Goal: Information Seeking & Learning: Learn about a topic

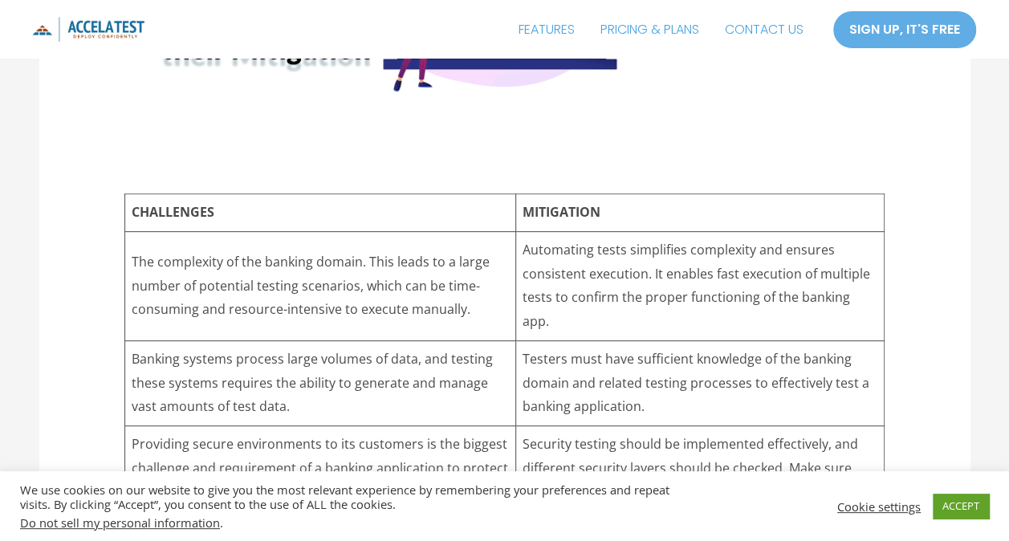
scroll to position [9392, 0]
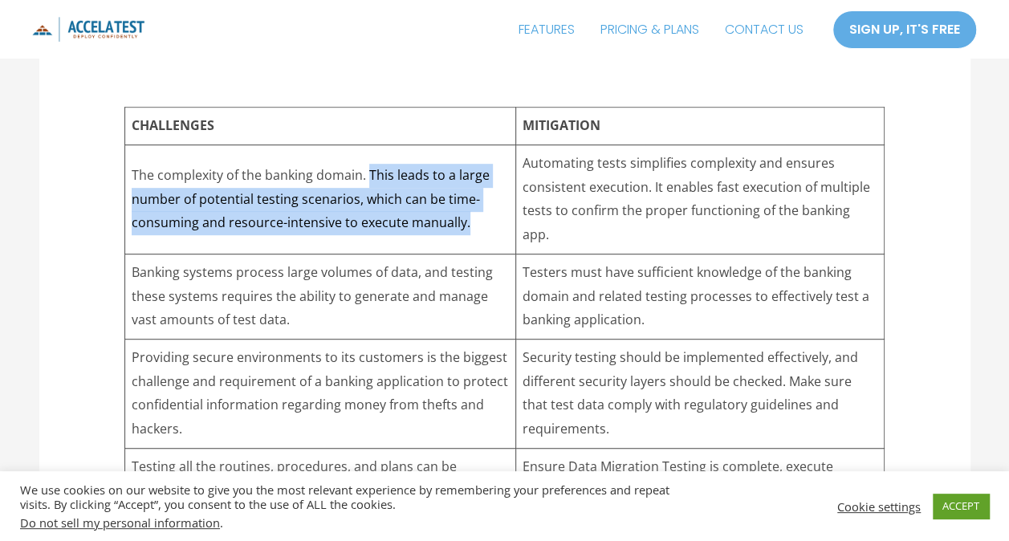
drag, startPoint x: 369, startPoint y: 148, endPoint x: 473, endPoint y: 194, distance: 113.5
click at [473, 194] on td "The complexity of the banking domain. This leads to a large number of potential…" at bounding box center [320, 199] width 391 height 109
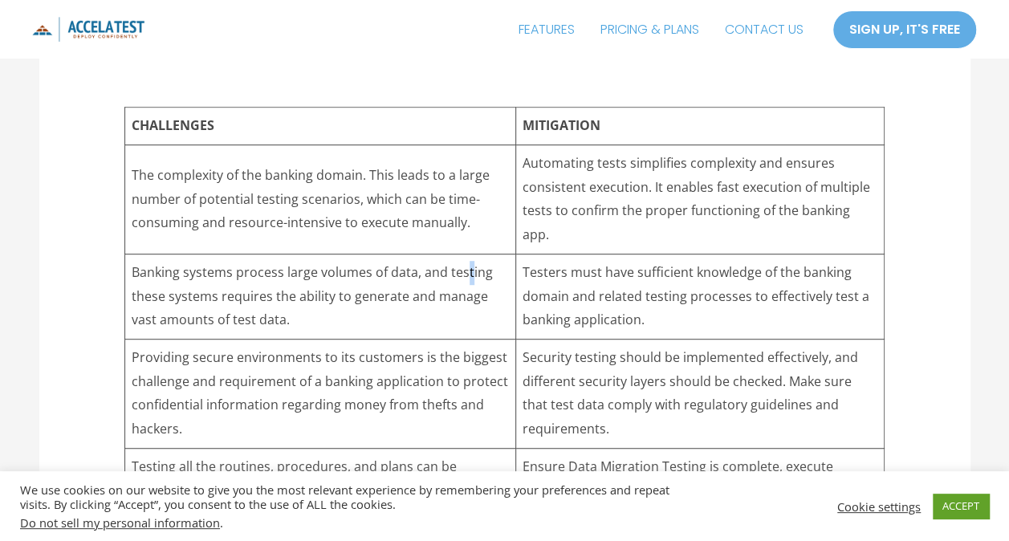
drag, startPoint x: 473, startPoint y: 194, endPoint x: 467, endPoint y: 242, distance: 48.5
click at [467, 254] on td "Banking systems process large volumes of data, and testing these systems requir…" at bounding box center [320, 296] width 391 height 85
drag, startPoint x: 467, startPoint y: 242, endPoint x: 594, endPoint y: 169, distance: 146.8
click at [594, 169] on td "Automating tests simplifies complexity and ensures consistent execution. It ena…" at bounding box center [700, 199] width 368 height 109
drag, startPoint x: 527, startPoint y: 142, endPoint x: 822, endPoint y: 204, distance: 301.8
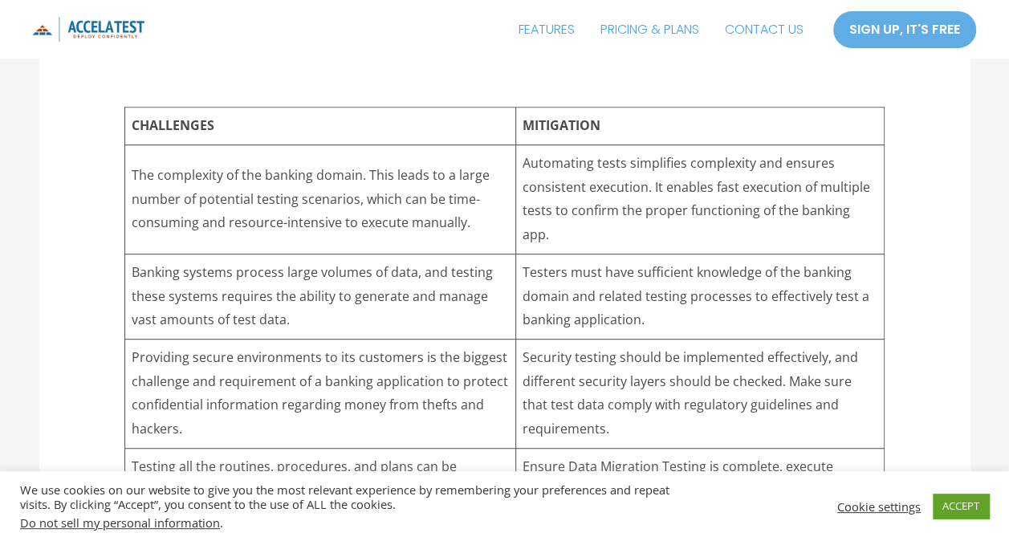
click at [822, 204] on td "Automating tests simplifies complexity and ensures consistent execution. It ena…" at bounding box center [700, 199] width 368 height 109
click at [580, 254] on td "Testers must have sufficient knowledge of the banking domain and related testin…" at bounding box center [700, 296] width 368 height 85
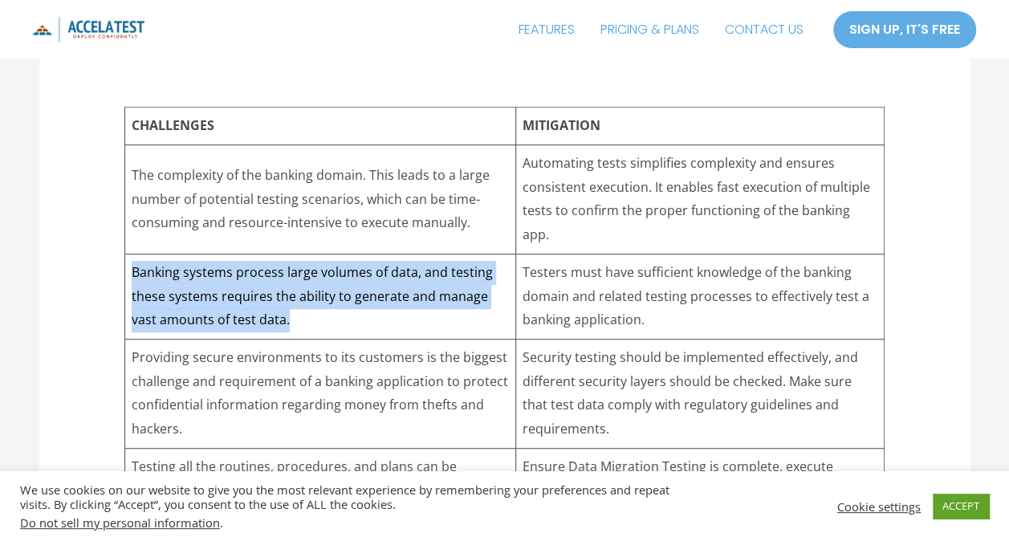
drag, startPoint x: 132, startPoint y: 249, endPoint x: 502, endPoint y: 299, distance: 374.2
click at [502, 299] on td "Banking systems process large volumes of data, and testing these systems requir…" at bounding box center [320, 296] width 391 height 85
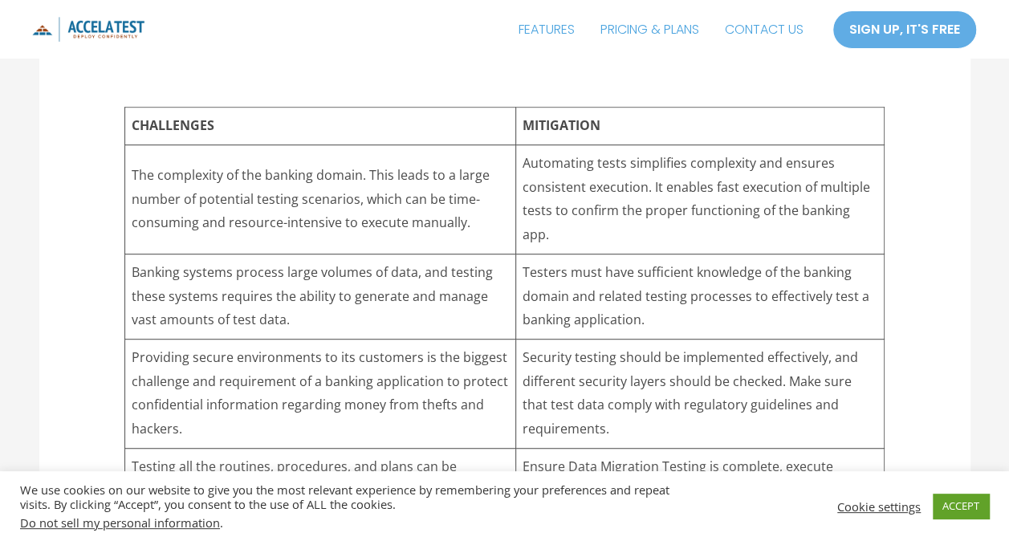
drag, startPoint x: 502, startPoint y: 299, endPoint x: 685, endPoint y: 260, distance: 186.2
click at [679, 255] on td "Testers must have sufficient knowledge of the banking domain and related testin…" at bounding box center [700, 296] width 368 height 85
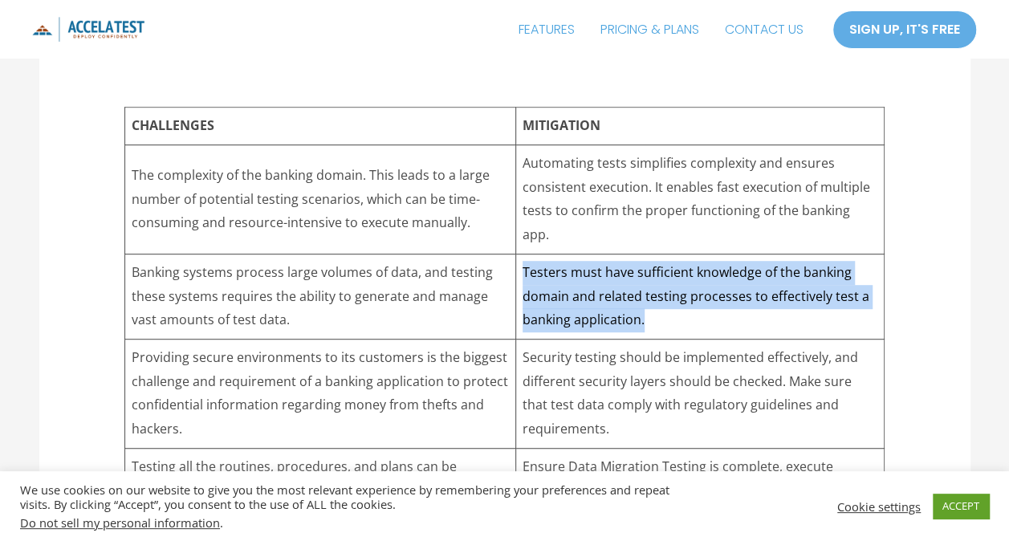
drag, startPoint x: 520, startPoint y: 242, endPoint x: 751, endPoint y: 297, distance: 236.9
click at [751, 297] on td "Testers must have sufficient knowledge of the banking domain and related testin…" at bounding box center [700, 296] width 368 height 85
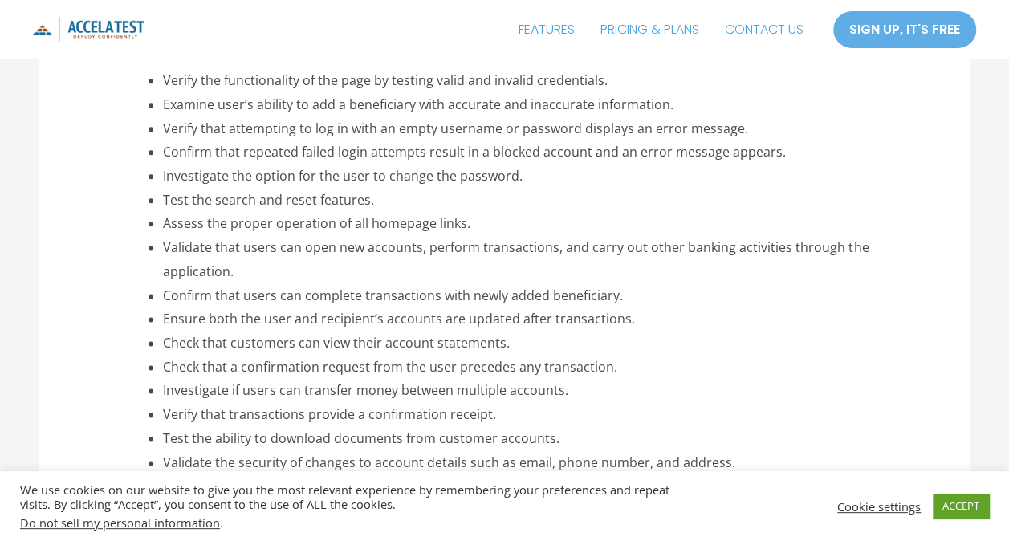
scroll to position [13004, 0]
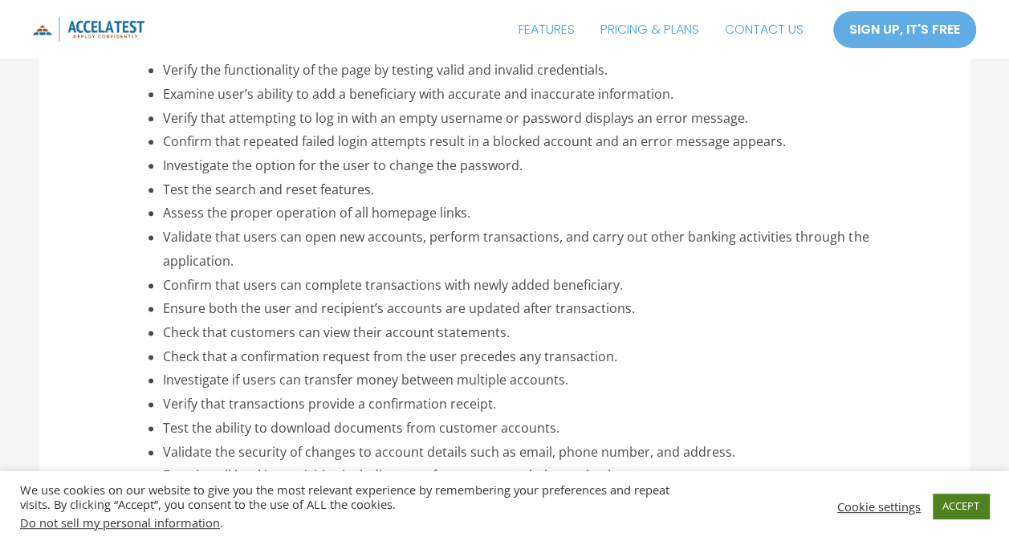
click at [971, 502] on link "ACCEPT" at bounding box center [961, 506] width 56 height 25
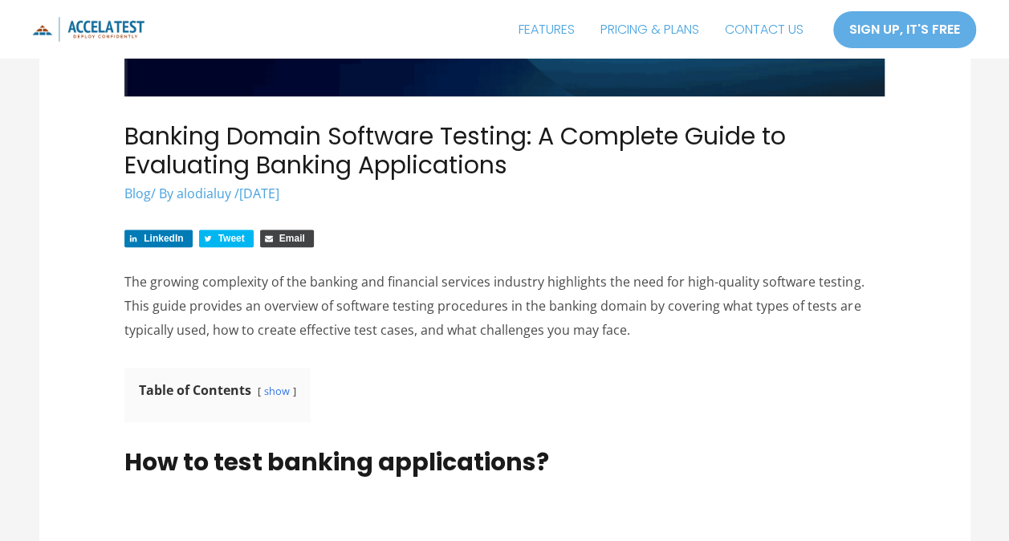
scroll to position [576, 0]
